Goal: Information Seeking & Learning: Learn about a topic

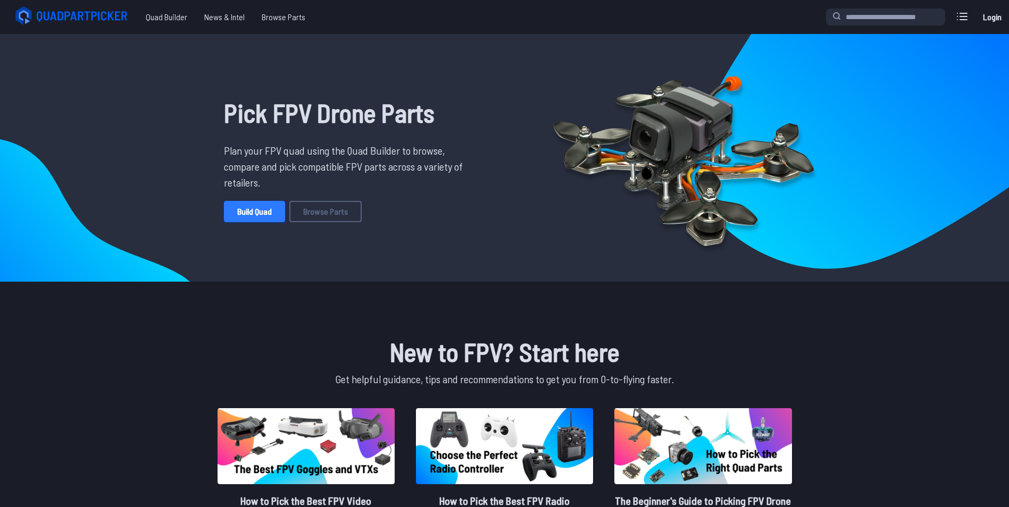
drag, startPoint x: 0, startPoint y: 0, endPoint x: 247, endPoint y: 211, distance: 324.7
click at [247, 211] on link "Build Quad" at bounding box center [254, 211] width 61 height 21
click at [342, 207] on link "Browse Parts" at bounding box center [325, 211] width 72 height 21
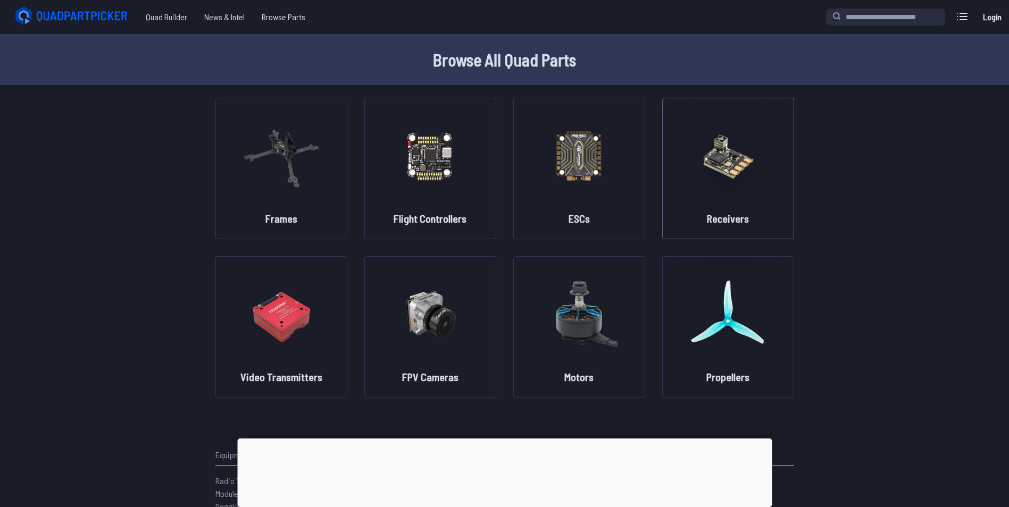
click at [750, 170] on img at bounding box center [728, 156] width 77 height 94
click at [589, 320] on img at bounding box center [579, 314] width 77 height 94
click at [580, 328] on img at bounding box center [579, 314] width 77 height 94
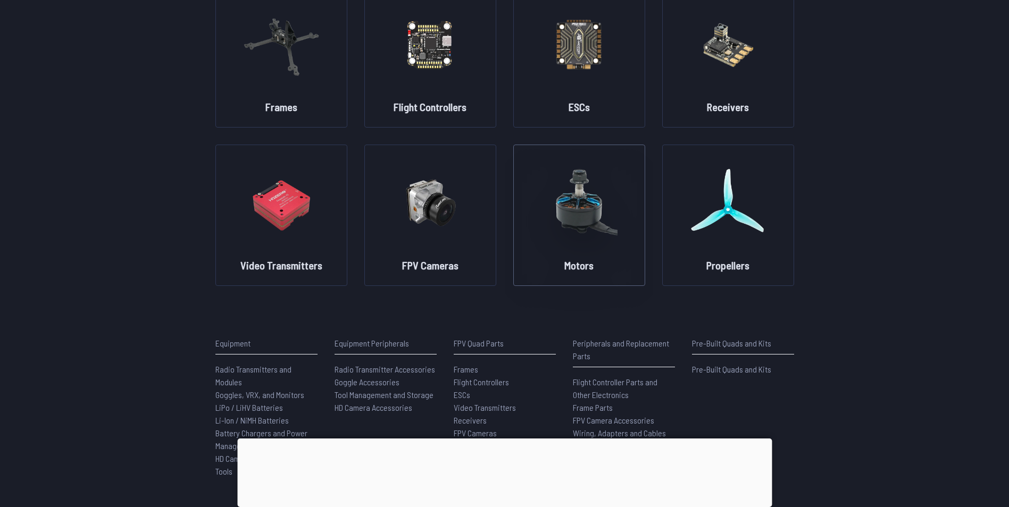
scroll to position [73, 0]
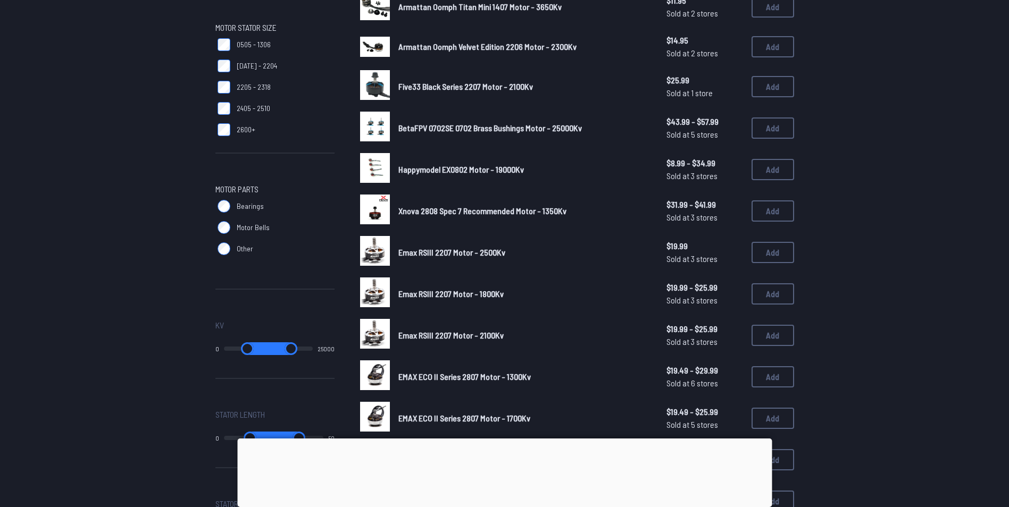
scroll to position [372, 0]
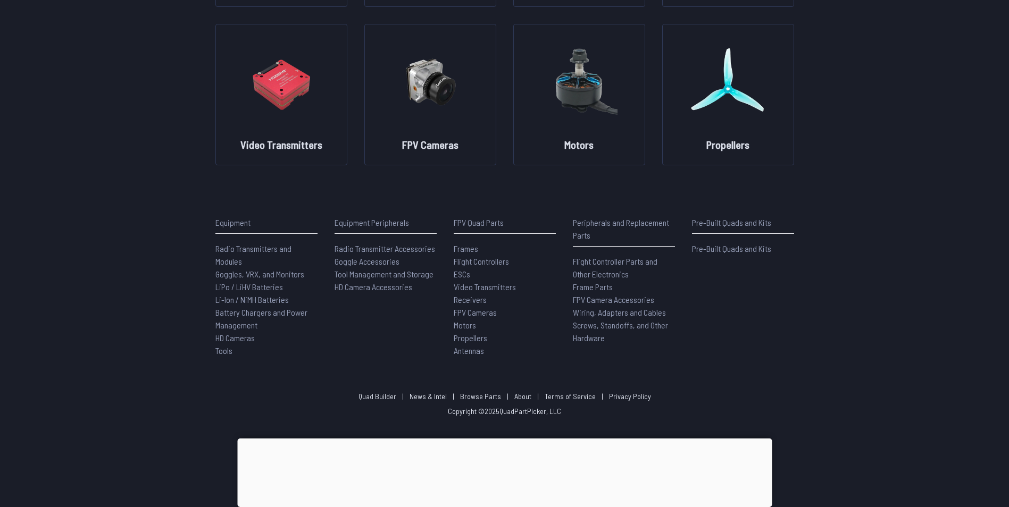
scroll to position [73, 0]
